Goal: Task Accomplishment & Management: Complete application form

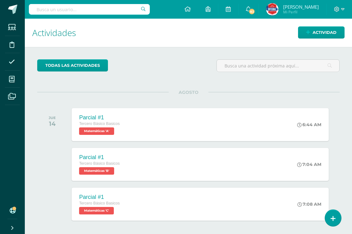
drag, startPoint x: 87, startPoint y: 233, endPoint x: 200, endPoint y: 220, distance: 114.6
drag, startPoint x: 200, startPoint y: 220, endPoint x: 333, endPoint y: 221, distance: 132.4
click at [333, 221] on icon at bounding box center [333, 218] width 6 height 7
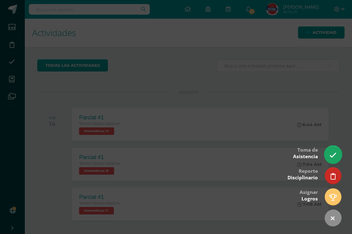
click at [336, 152] on icon at bounding box center [332, 154] width 7 height 7
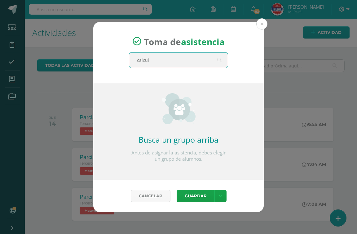
type input "calculo"
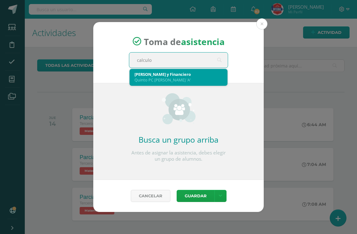
click at [173, 70] on div "[PERSON_NAME] y Financiero Quinto PC [PERSON_NAME] 'A'" at bounding box center [179, 77] width 88 height 16
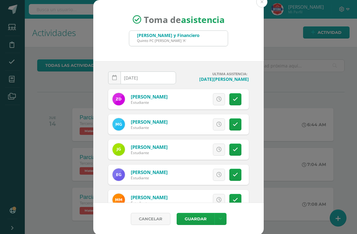
click at [235, 100] on div "Excusa Detalles sobre excusa: Añadir excusa a todas las inasistencias del día C…" at bounding box center [204, 99] width 89 height 20
click at [230, 99] on link at bounding box center [236, 99] width 12 height 12
click at [189, 219] on button "Guardar" at bounding box center [196, 218] width 38 height 12
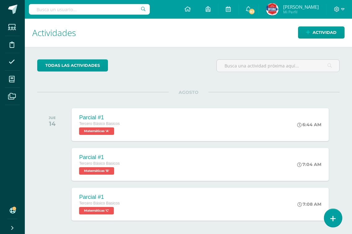
click at [327, 215] on link at bounding box center [333, 217] width 18 height 18
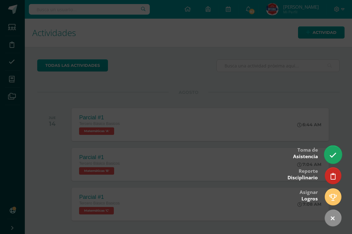
click at [332, 157] on icon at bounding box center [332, 154] width 7 height 7
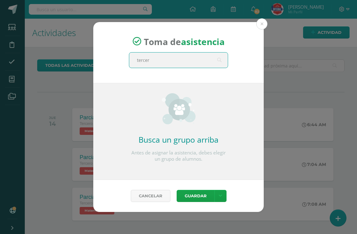
type input "tercero"
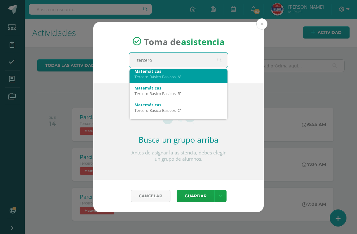
scroll to position [31, 0]
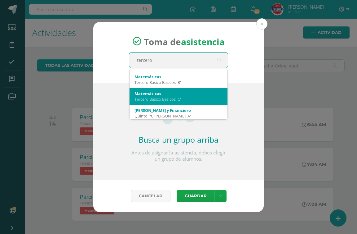
click at [163, 88] on div "Matemáticas Tercero Básico Basicos 'C'" at bounding box center [179, 96] width 88 height 16
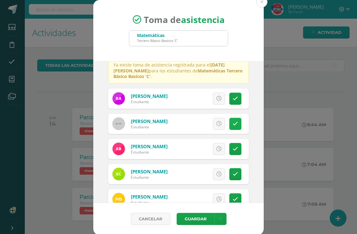
click at [230, 126] on link at bounding box center [236, 124] width 12 height 12
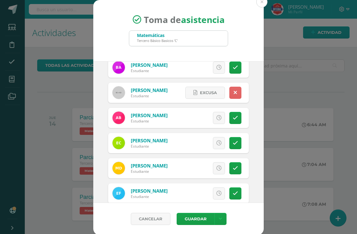
scroll to position [93, 0]
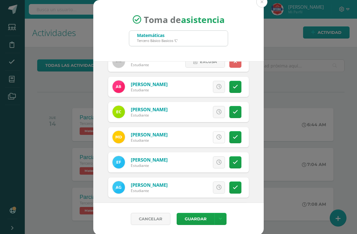
click at [215, 138] on link at bounding box center [219, 137] width 12 height 12
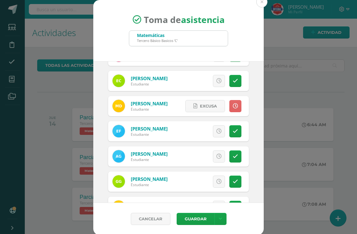
scroll to position [155, 0]
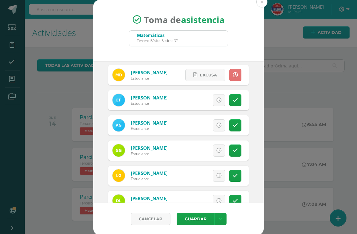
click at [233, 75] on icon at bounding box center [235, 74] width 5 height 5
click at [216, 73] on icon at bounding box center [218, 74] width 5 height 5
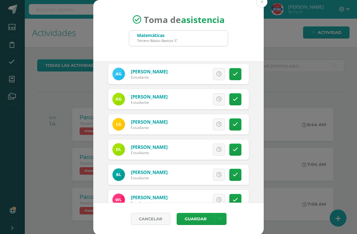
scroll to position [217, 0]
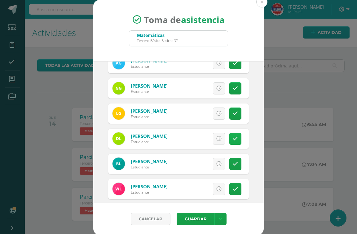
click at [233, 138] on icon at bounding box center [235, 138] width 5 height 5
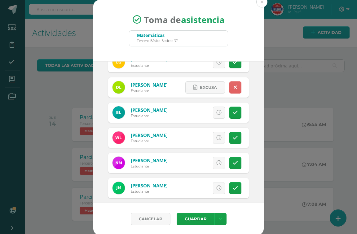
scroll to position [279, 0]
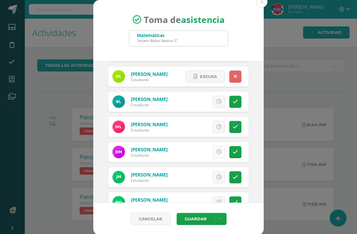
click at [216, 151] on icon at bounding box center [218, 151] width 5 height 5
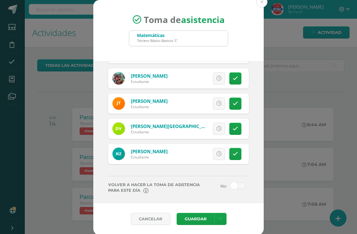
scroll to position [633, 0]
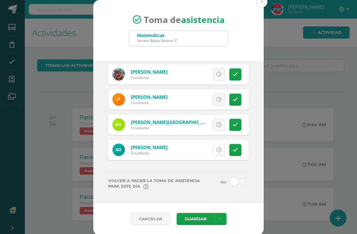
click at [216, 148] on icon at bounding box center [218, 149] width 5 height 5
click at [230, 181] on span at bounding box center [238, 181] width 16 height 7
click at [0, 0] on input "checkbox" at bounding box center [0, 0] width 0 height 0
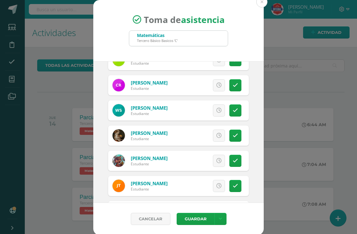
scroll to position [540, 0]
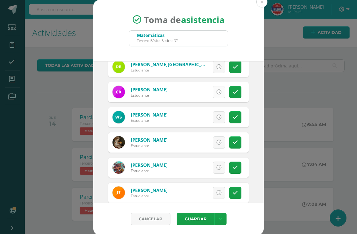
click at [216, 94] on icon at bounding box center [218, 91] width 5 height 5
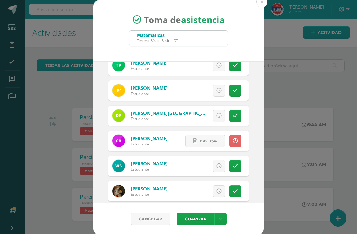
scroll to position [447, 0]
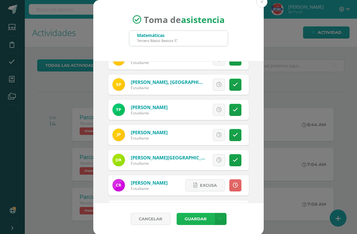
click at [180, 216] on button "Guardar" at bounding box center [196, 218] width 38 height 12
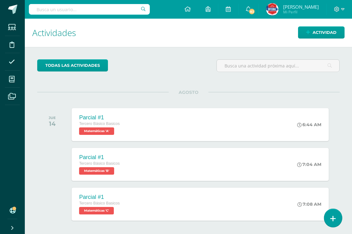
click at [332, 217] on icon at bounding box center [333, 218] width 6 height 7
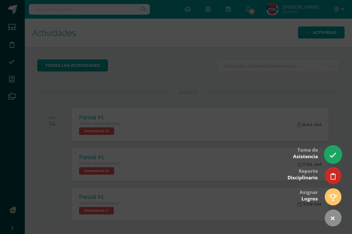
click at [339, 150] on link at bounding box center [333, 154] width 18 height 18
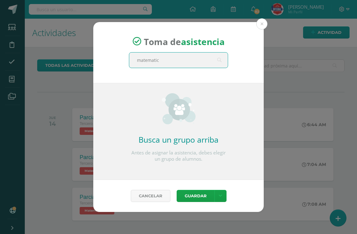
type input "matematica"
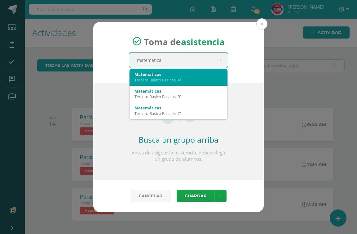
scroll to position [17, 0]
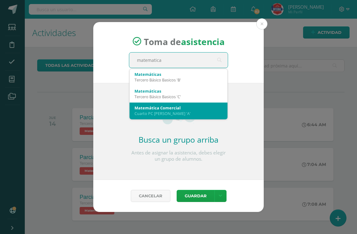
click at [171, 106] on div "Matemática Comercial" at bounding box center [179, 108] width 88 height 6
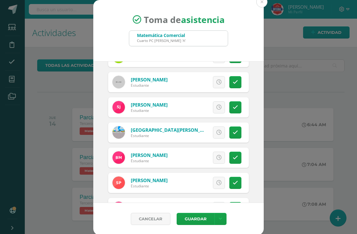
scroll to position [143, 0]
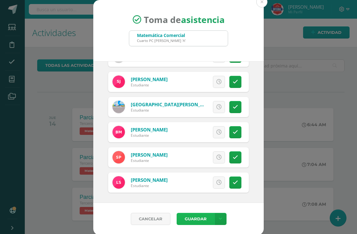
click at [191, 221] on button "Guardar" at bounding box center [196, 218] width 38 height 12
